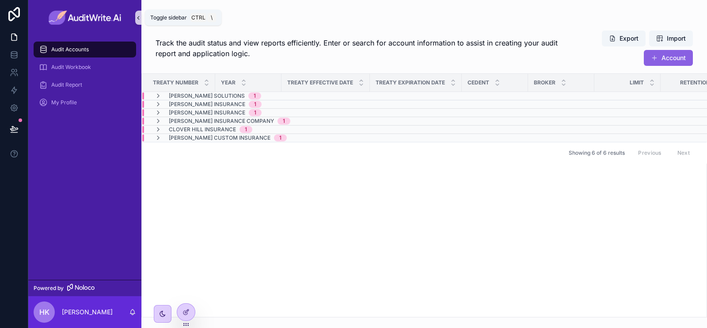
click at [137, 16] on icon "scrollable content" at bounding box center [138, 18] width 6 height 7
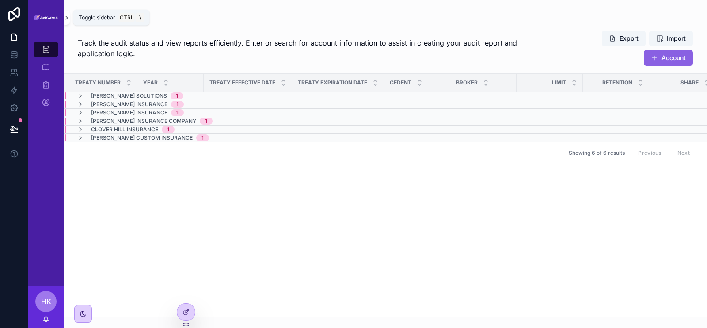
click at [67, 19] on icon "scrollable content" at bounding box center [67, 18] width 6 height 7
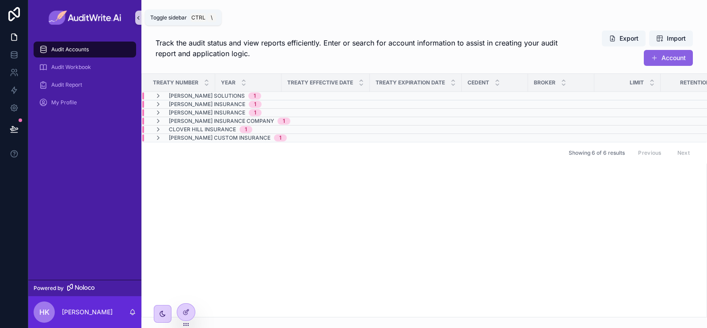
click at [140, 17] on icon "scrollable content" at bounding box center [138, 18] width 6 height 7
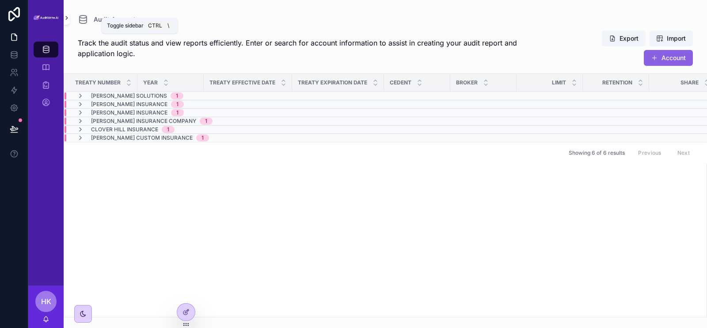
click at [66, 15] on icon "scrollable content" at bounding box center [67, 18] width 6 height 7
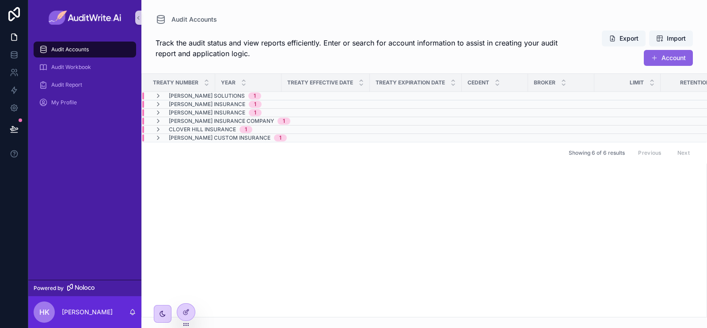
click at [217, 204] on div "Treaty Number Year Treaty Effective Date Treaty Expiration Date Cedent Broker L…" at bounding box center [424, 195] width 565 height 243
click at [135, 310] on icon "scrollable content" at bounding box center [132, 311] width 7 height 7
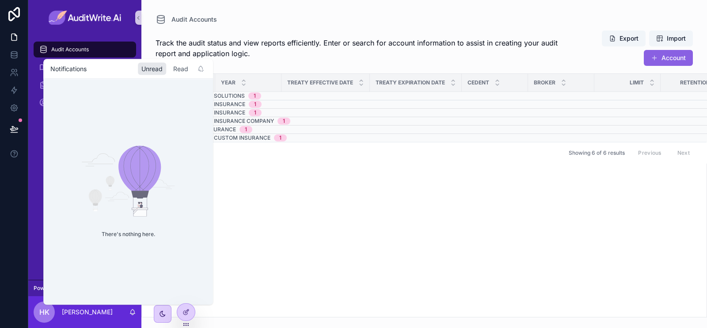
click at [182, 68] on div "Read" at bounding box center [181, 68] width 22 height 12
click at [159, 67] on div "Unread" at bounding box center [152, 68] width 28 height 12
click at [185, 70] on div "Read" at bounding box center [181, 68] width 22 height 12
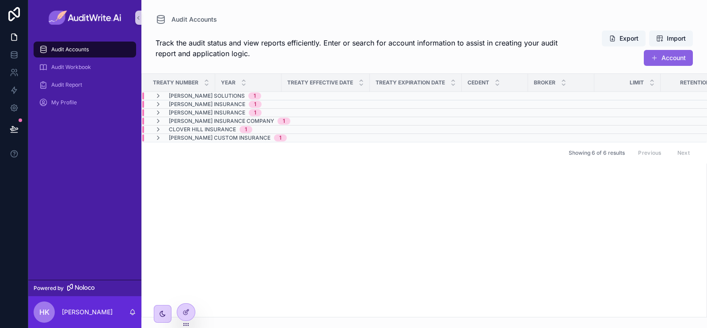
click at [307, 189] on div "Treaty Number Year Treaty Effective Date Treaty Expiration Date Cedent Broker L…" at bounding box center [424, 195] width 565 height 243
click at [276, 212] on div "Treaty Number Year Treaty Effective Date Treaty Expiration Date Cedent Broker L…" at bounding box center [424, 195] width 565 height 243
click at [161, 313] on icon "scrollable content" at bounding box center [162, 313] width 7 height 7
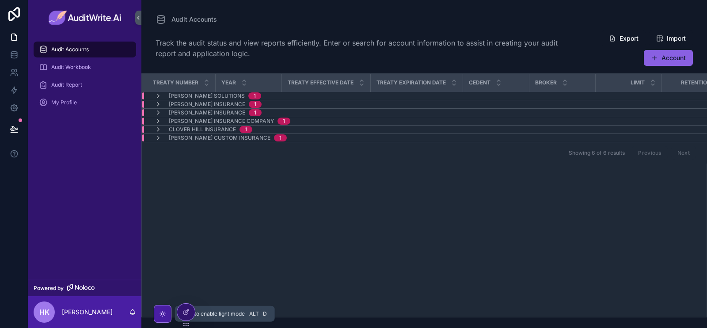
click at [163, 308] on div "scrollable content" at bounding box center [163, 314] width 18 height 18
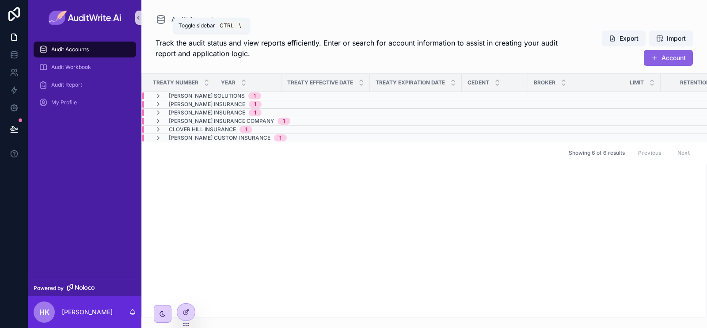
click at [139, 17] on icon "scrollable content" at bounding box center [138, 18] width 6 height 7
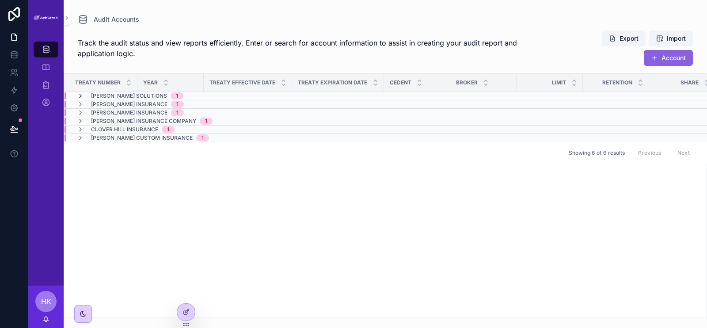
click at [81, 95] on icon "scrollable content" at bounding box center [80, 95] width 7 height 7
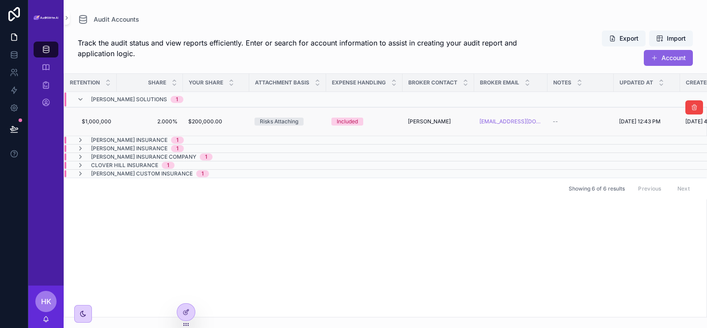
scroll to position [0, 636]
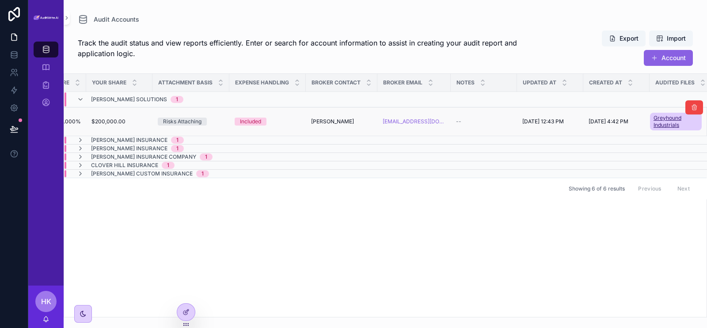
click at [653, 122] on span "Greyhound Industrials" at bounding box center [675, 121] width 45 height 14
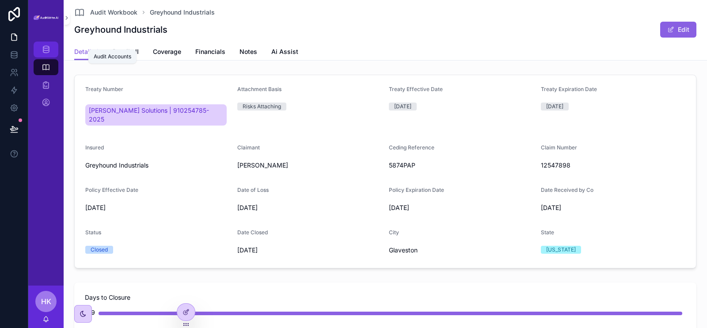
click at [47, 44] on div "Audit Accounts" at bounding box center [46, 49] width 14 height 14
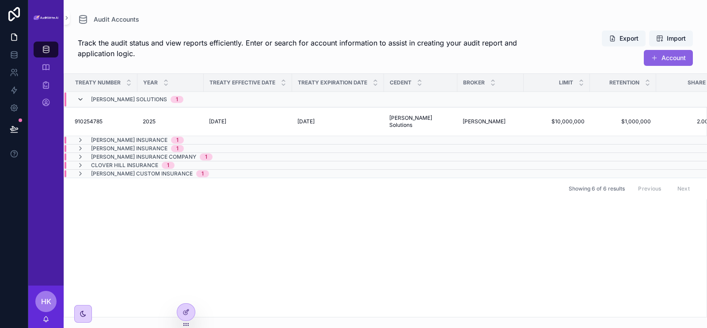
click at [77, 99] on icon "scrollable content" at bounding box center [80, 99] width 7 height 7
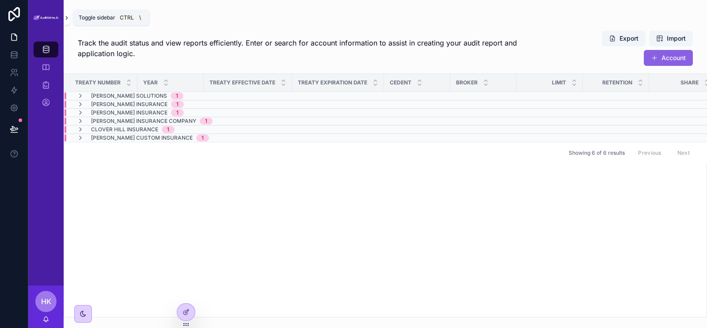
click at [65, 17] on icon "scrollable content" at bounding box center [67, 18] width 6 height 7
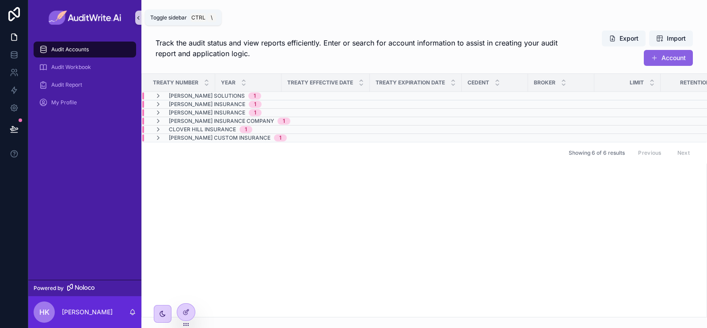
click at [138, 19] on icon "scrollable content" at bounding box center [138, 18] width 6 height 7
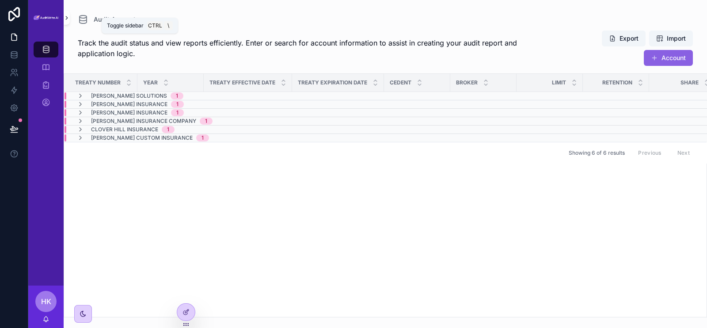
click at [64, 15] on icon "scrollable content" at bounding box center [67, 18] width 6 height 7
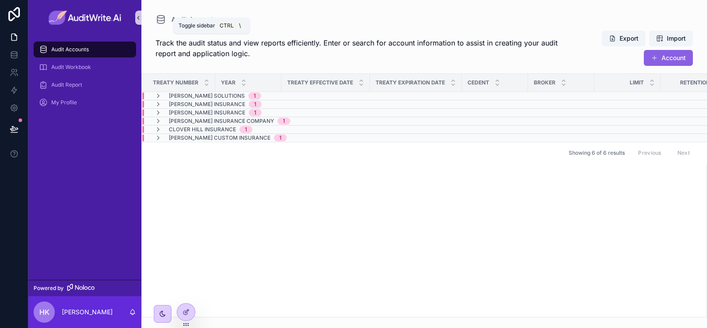
click at [139, 16] on icon "scrollable content" at bounding box center [138, 18] width 6 height 7
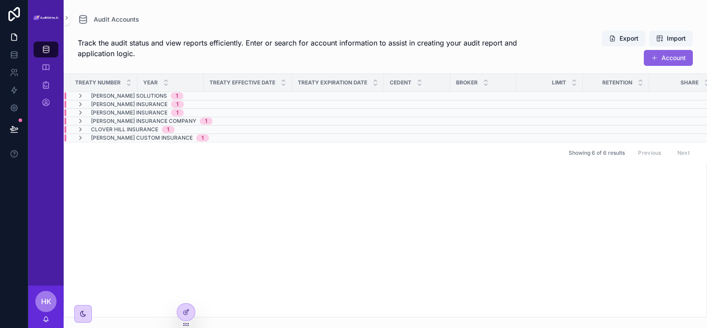
click at [69, 17] on icon "scrollable content" at bounding box center [67, 18] width 6 height 7
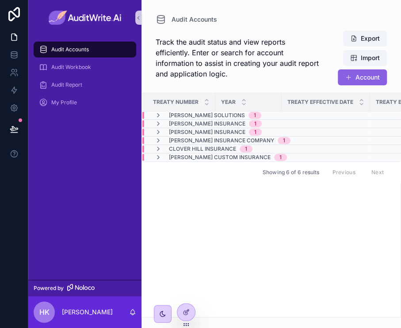
click at [278, 239] on div "Treaty Number Year Treaty Effective Date Treaty Expiration Date Cedent Broker L…" at bounding box center [271, 205] width 258 height 224
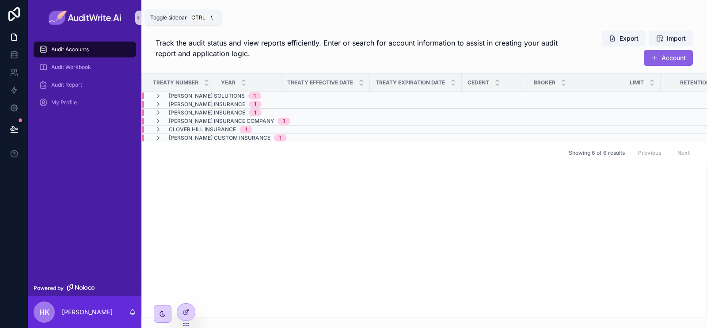
click at [137, 19] on icon "scrollable content" at bounding box center [138, 18] width 6 height 7
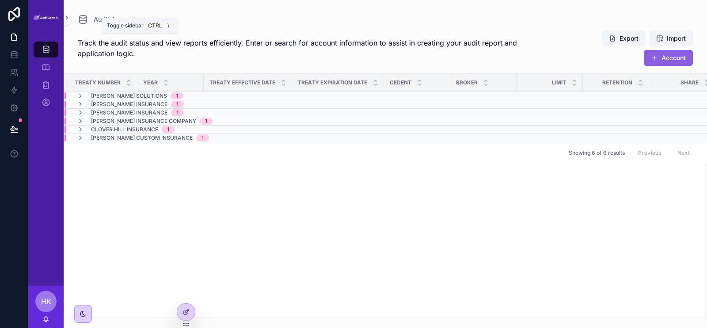
click at [67, 18] on icon "scrollable content" at bounding box center [67, 18] width 6 height 7
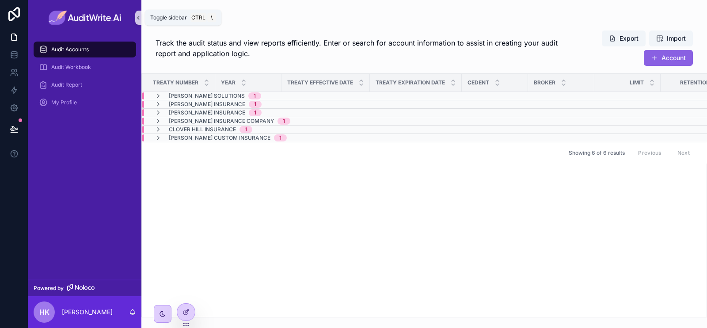
click at [140, 23] on button "scrollable content" at bounding box center [138, 18] width 6 height 14
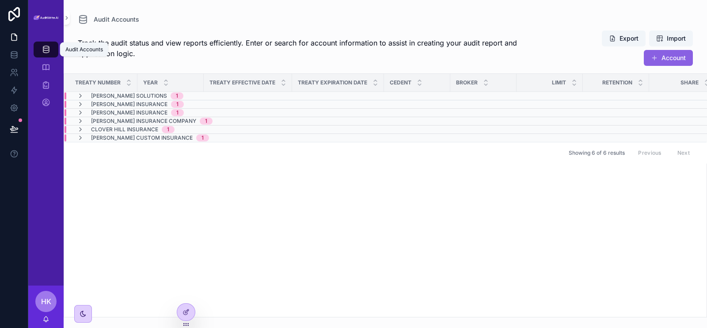
click at [48, 49] on icon "scrollable content" at bounding box center [46, 49] width 9 height 9
click at [69, 18] on icon "scrollable content" at bounding box center [67, 18] width 6 height 7
click at [58, 18] on img "scrollable content" at bounding box center [46, 17] width 25 height 5
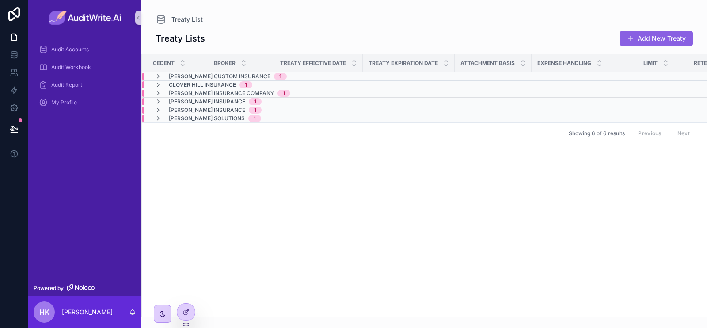
click at [42, 312] on span "HK" at bounding box center [44, 312] width 10 height 11
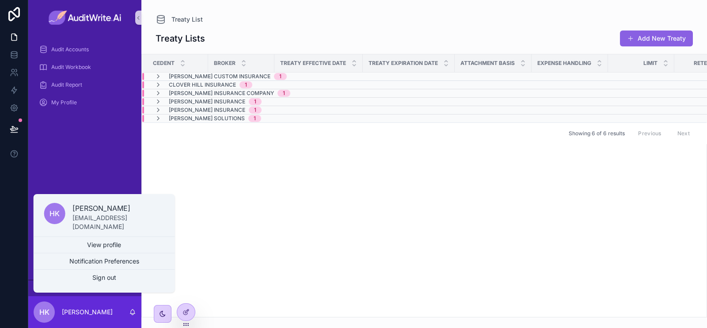
click at [214, 265] on div "Cedent Broker Treaty Effective Date Treaty Expiration Date Attachment Basis Exp…" at bounding box center [424, 185] width 565 height 262
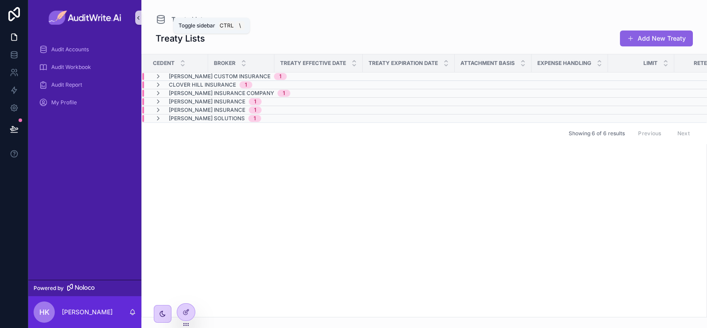
click at [138, 20] on icon "scrollable content" at bounding box center [138, 18] width 6 height 7
